Goal: Transaction & Acquisition: Purchase product/service

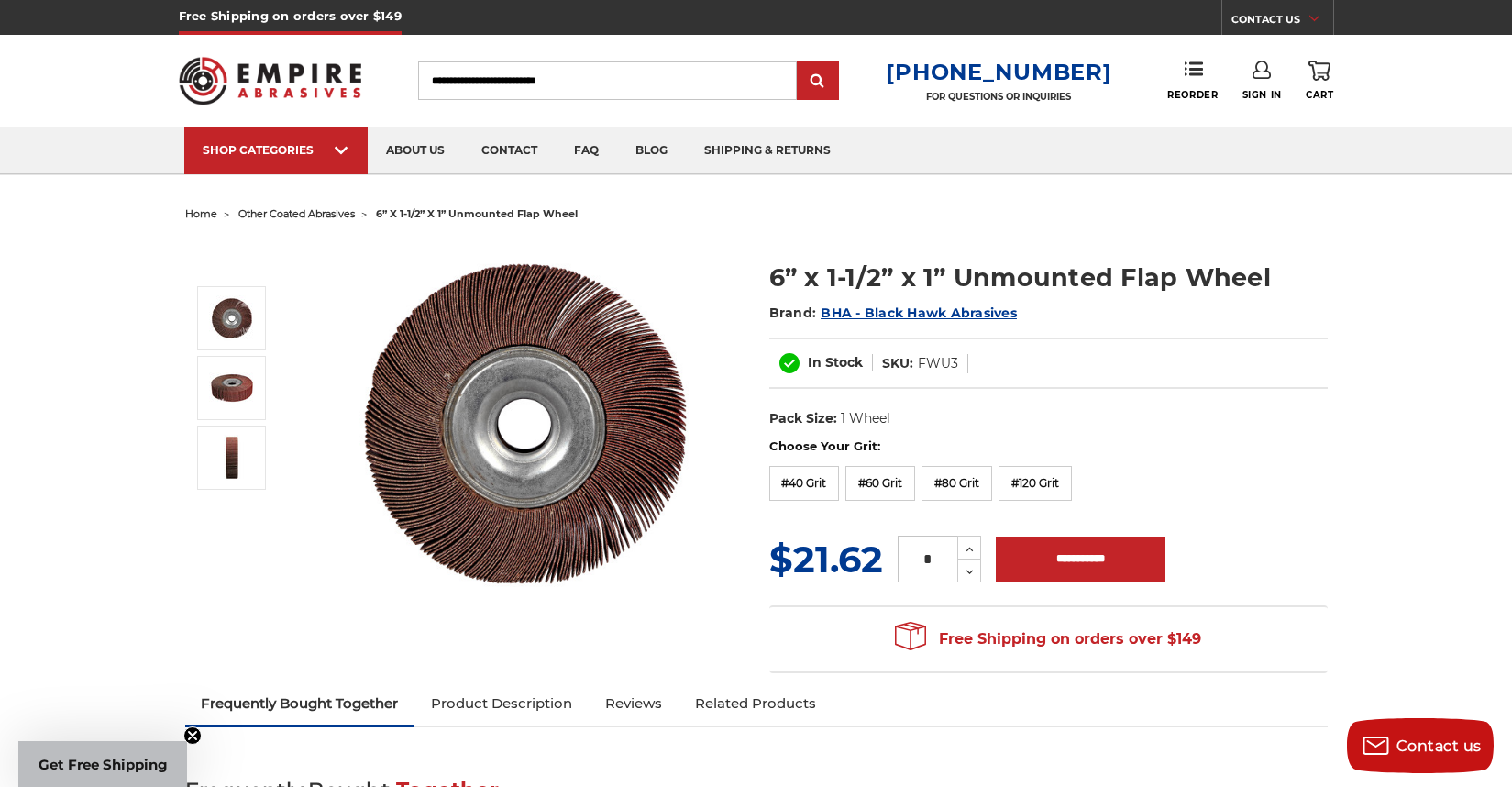
click at [313, 214] on span "other coated abrasives" at bounding box center [296, 212] width 116 height 12
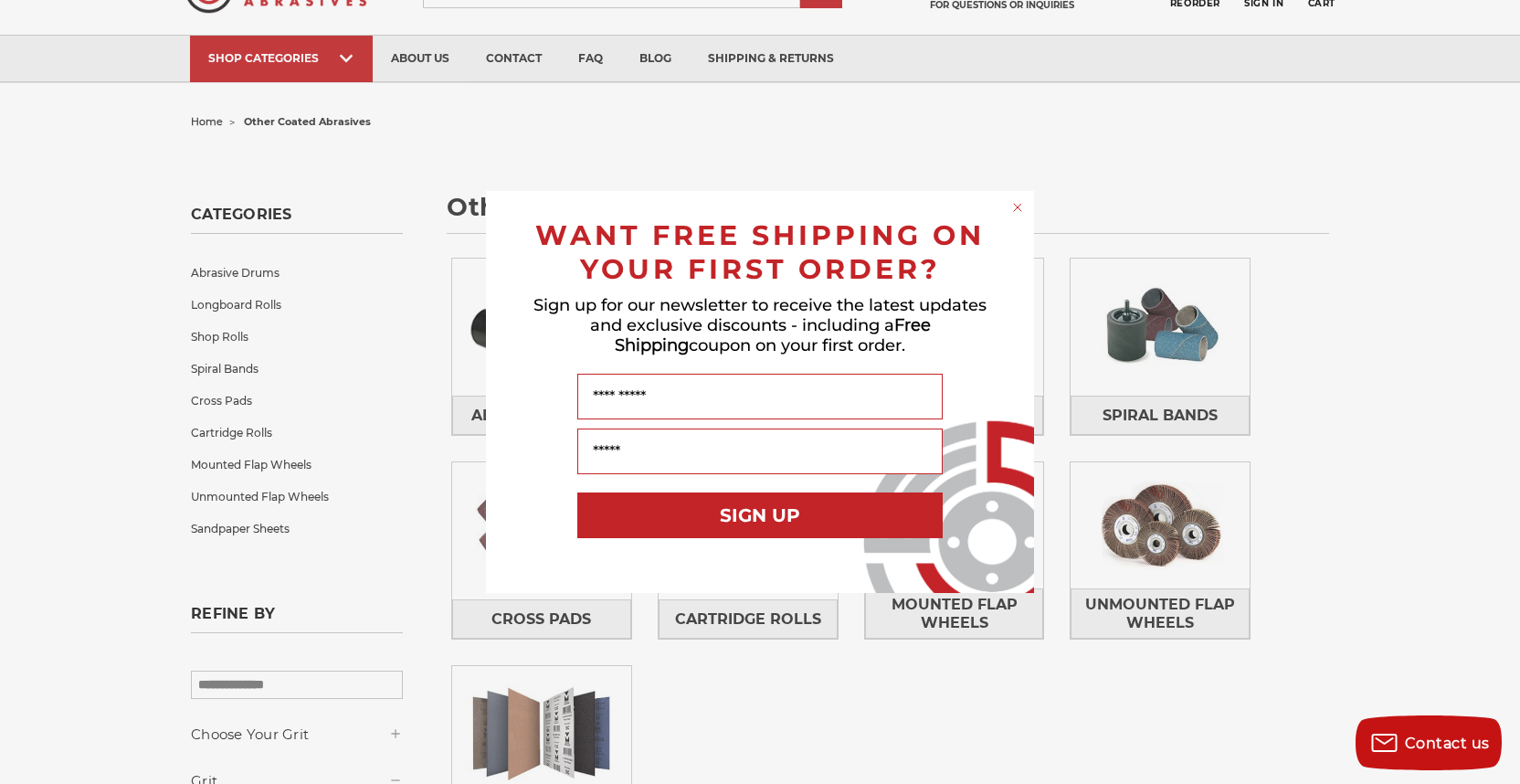
click at [1016, 207] on circle "Close dialog" at bounding box center [1018, 208] width 17 height 17
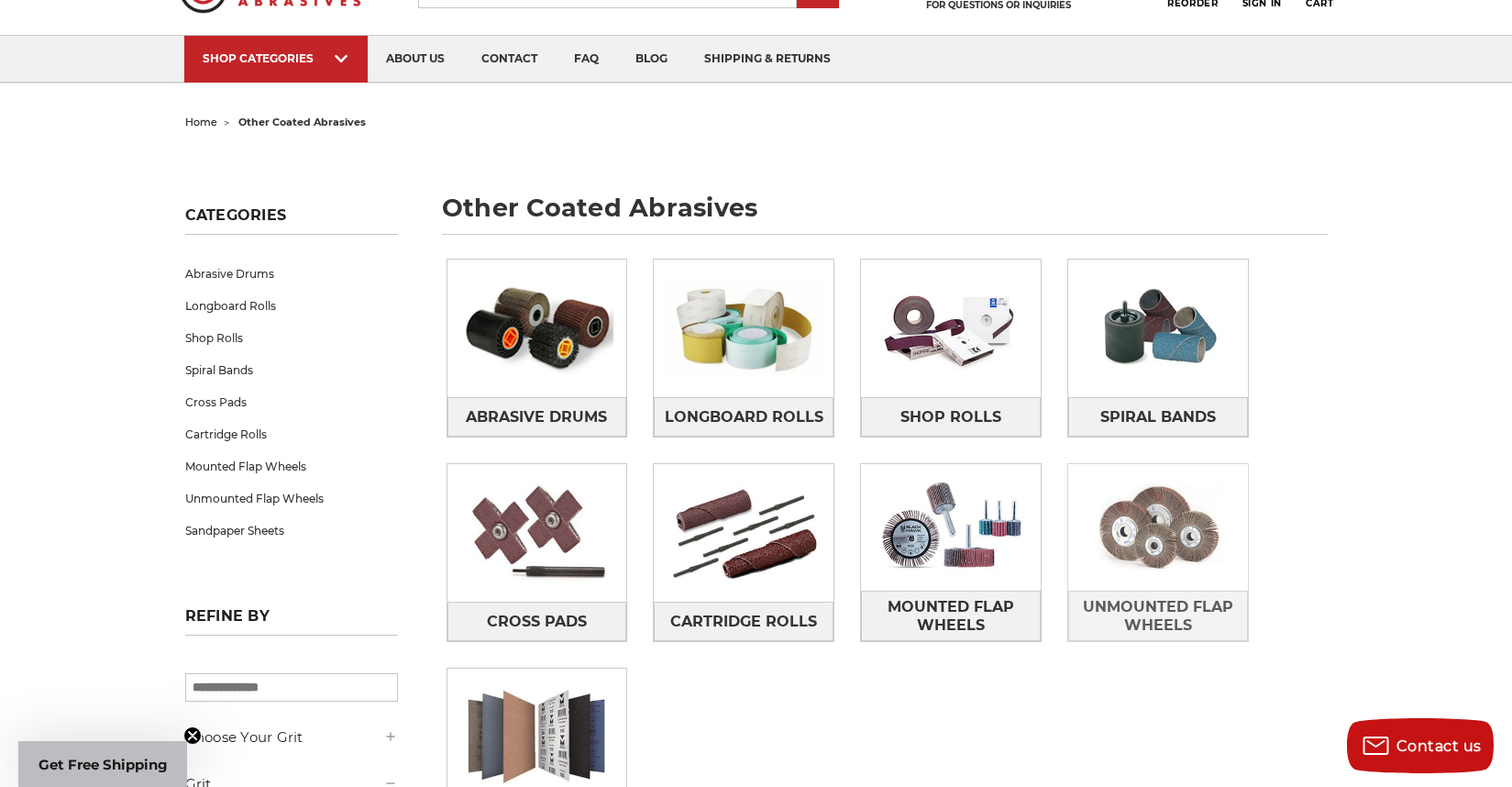
click at [1147, 538] on div "Unmounted Flap Wheels" at bounding box center [1158, 553] width 182 height 179
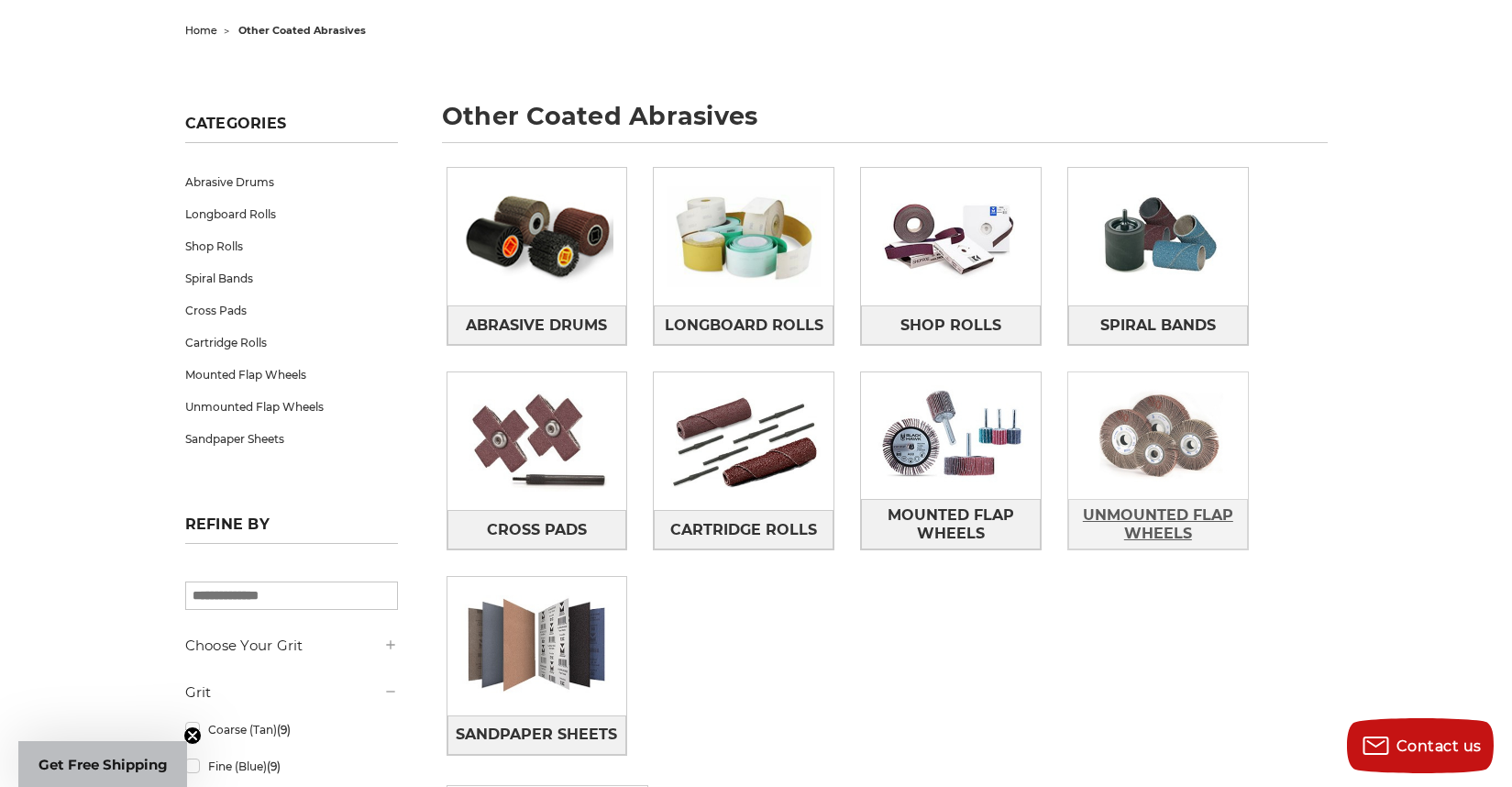
click at [1152, 519] on span "Unmounted Flap Wheels" at bounding box center [1158, 524] width 178 height 50
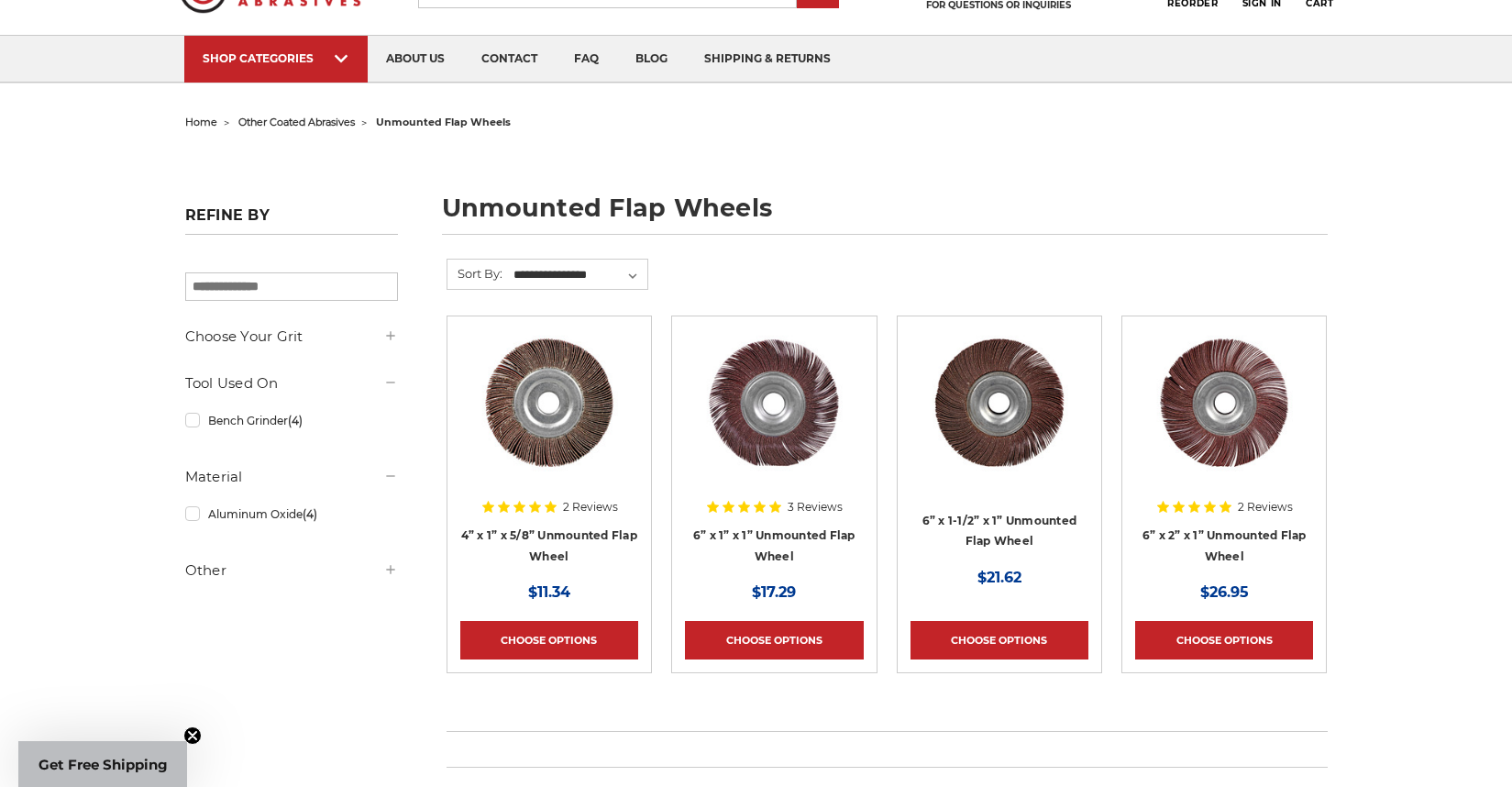
scroll to position [183, 0]
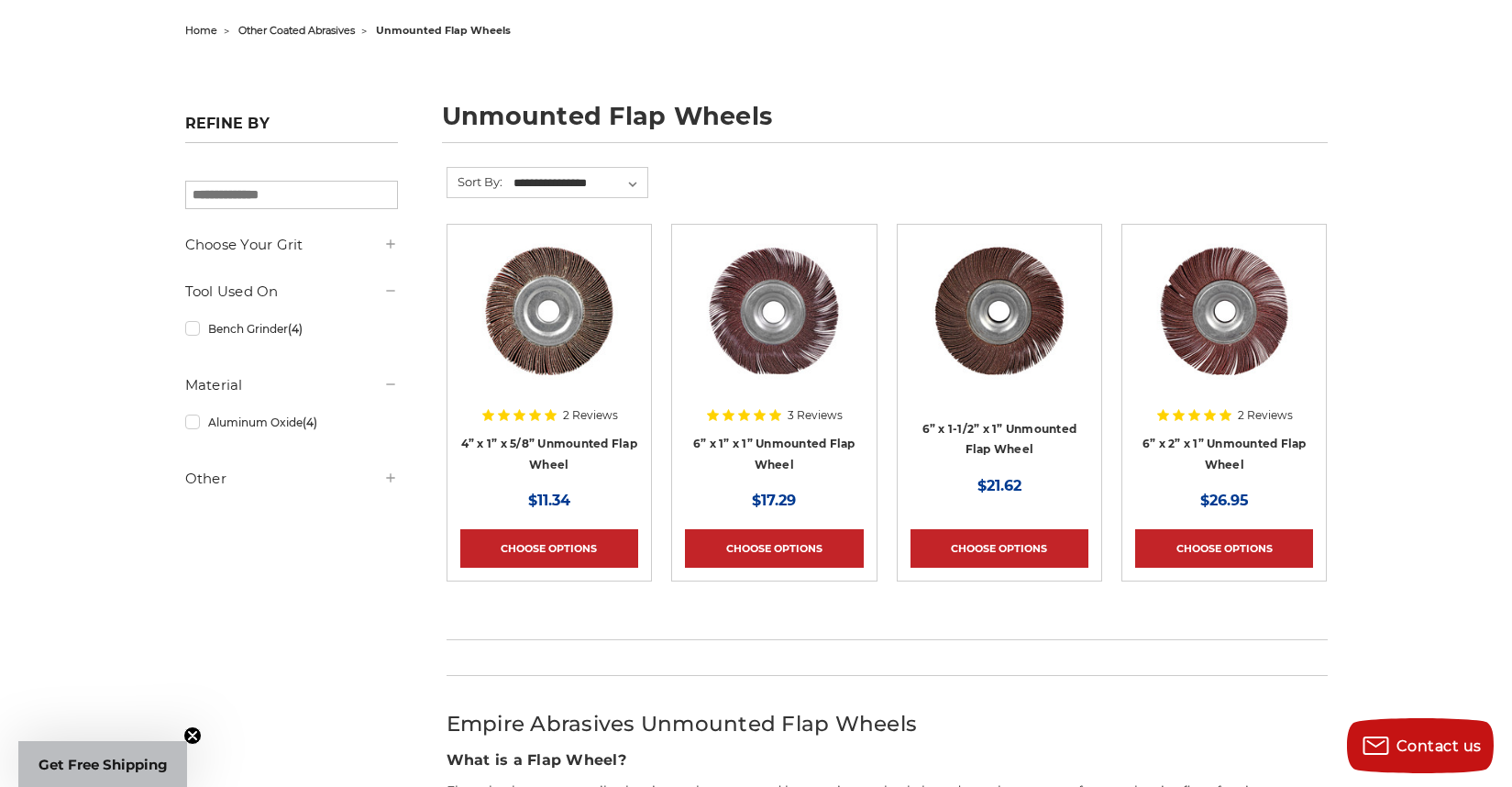
click at [1226, 330] on img at bounding box center [1224, 311] width 147 height 147
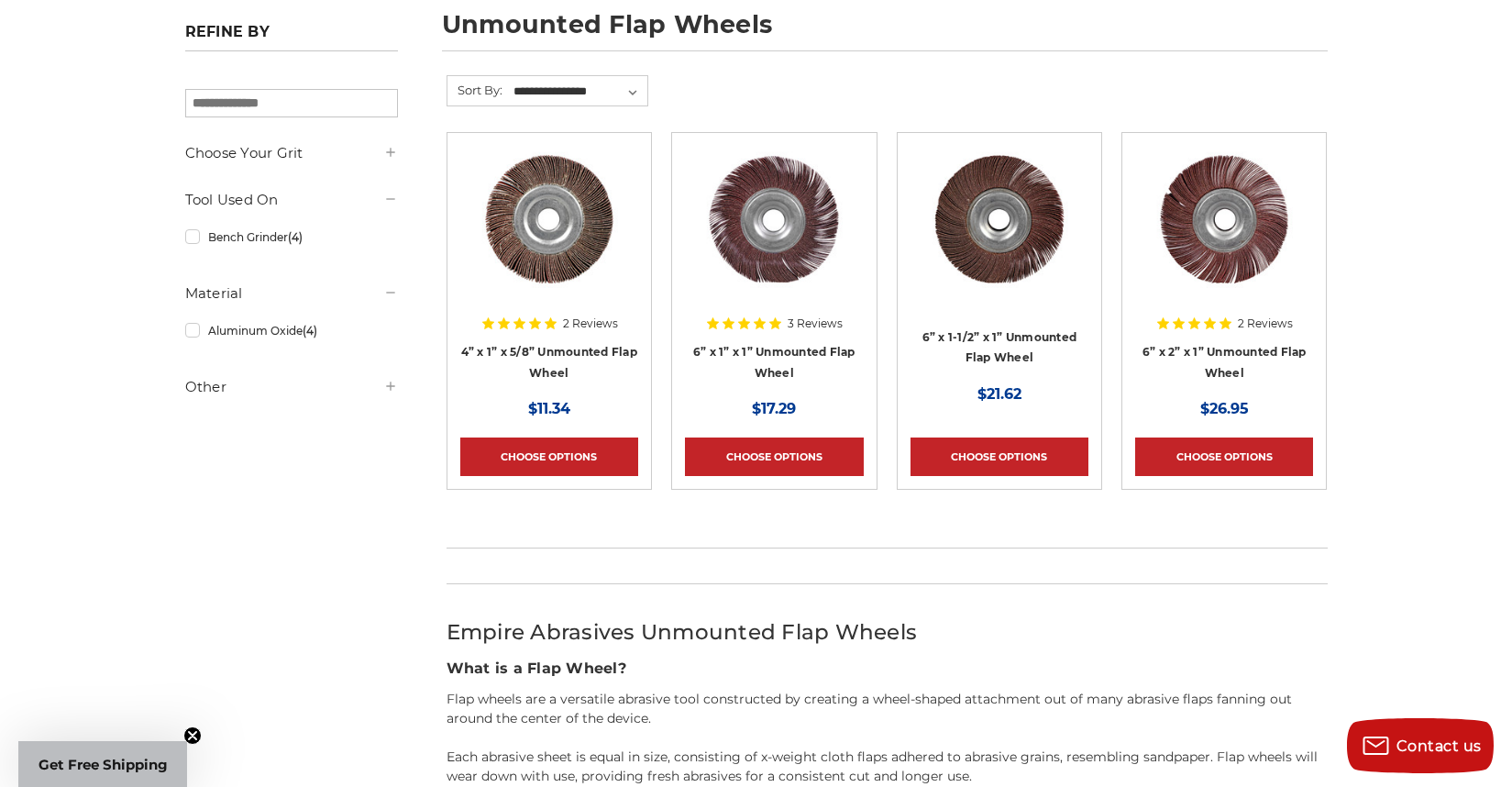
scroll to position [367, 0]
